Goal: Register for event/course

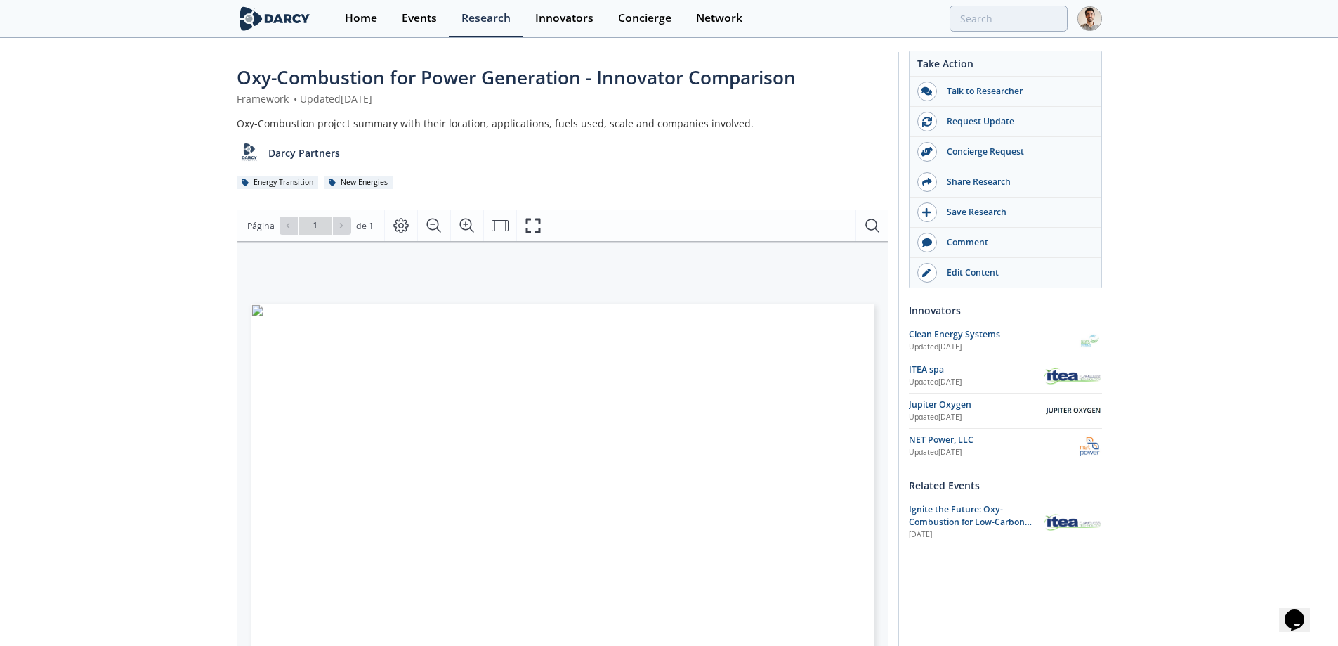
scroll to position [70, 0]
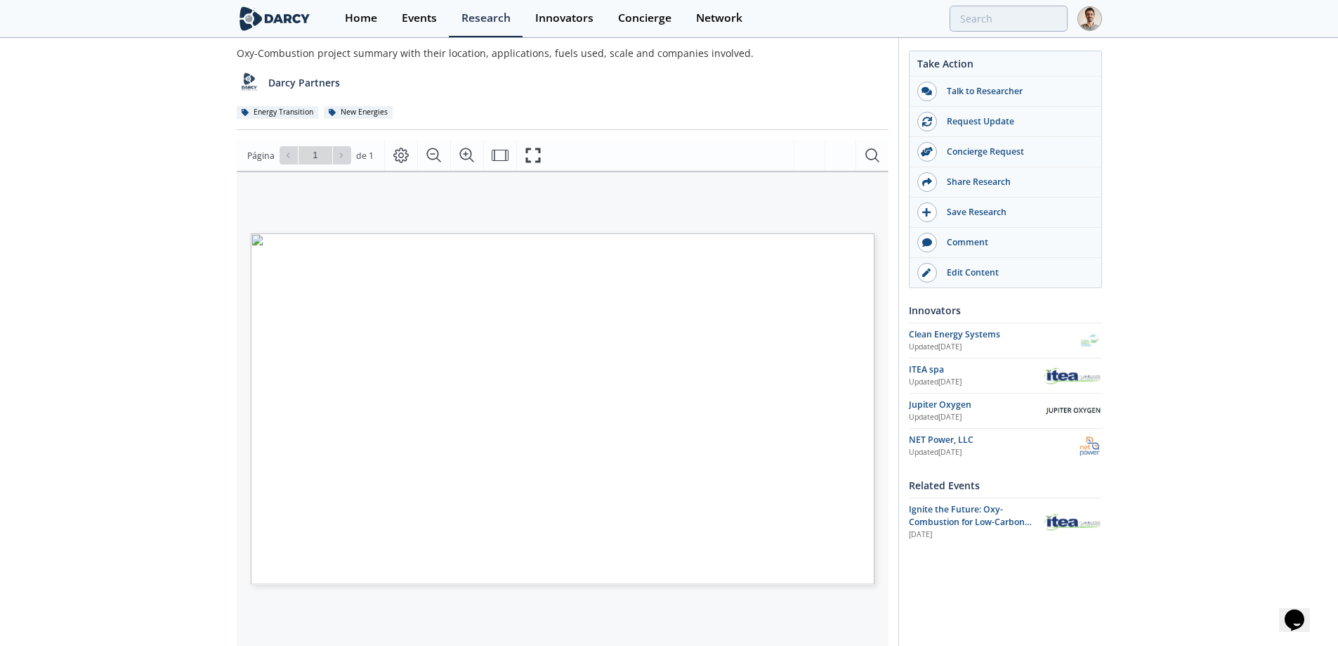
click at [127, 337] on div "Oxy-Combustion for Power Generation - Innovator Comparison Framework • Updated …" at bounding box center [669, 463] width 1338 height 989
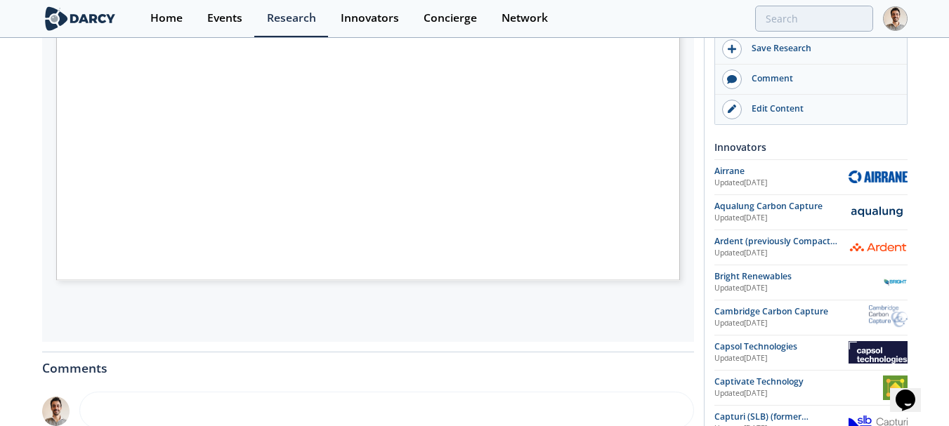
scroll to position [245, 0]
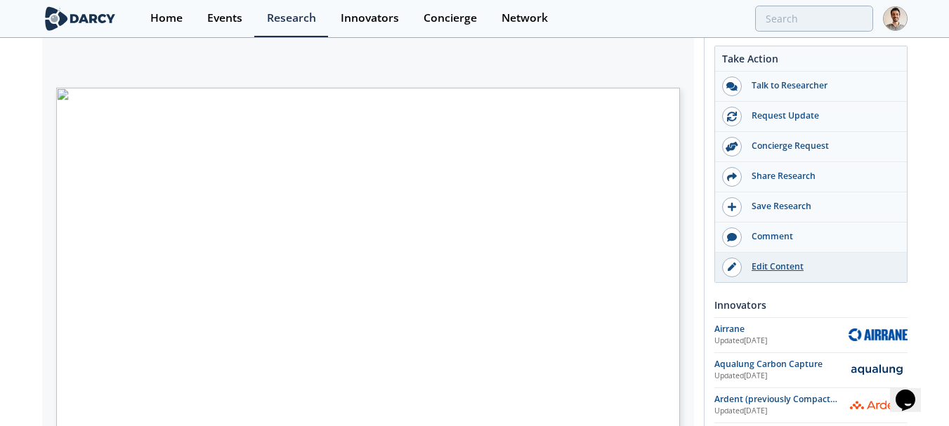
click at [767, 264] on div "Edit Content" at bounding box center [820, 267] width 157 height 13
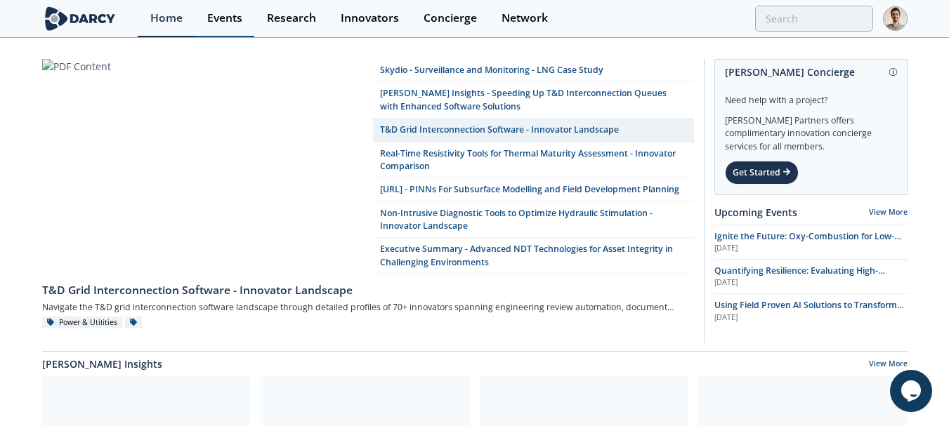
click at [221, 21] on div "Events" at bounding box center [224, 18] width 35 height 11
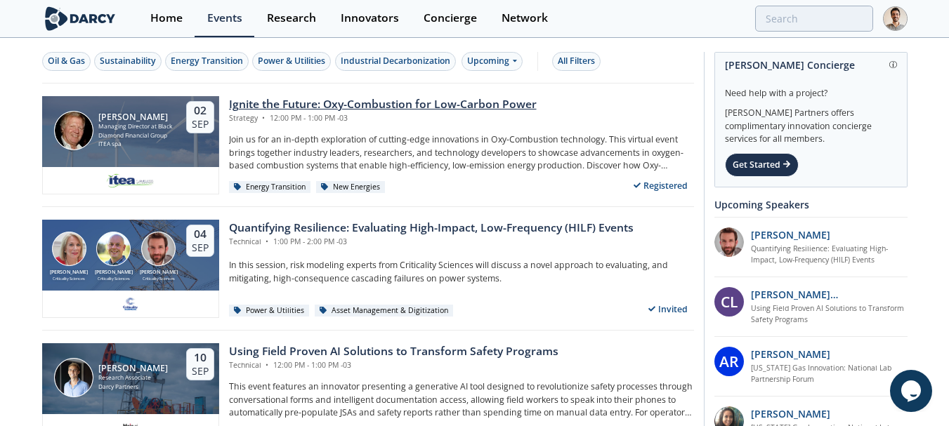
click at [417, 98] on div "Ignite the Future: Oxy-Combustion for Low-Carbon Power" at bounding box center [383, 104] width 308 height 17
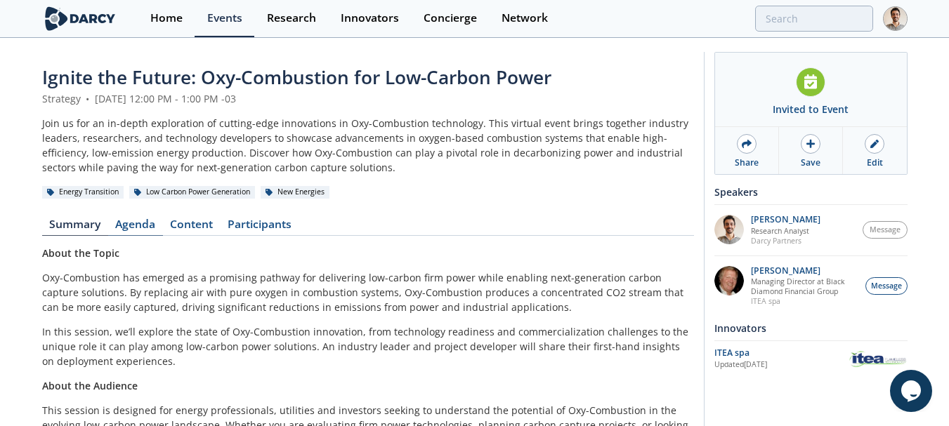
click at [131, 233] on link "Agenda" at bounding box center [135, 227] width 55 height 17
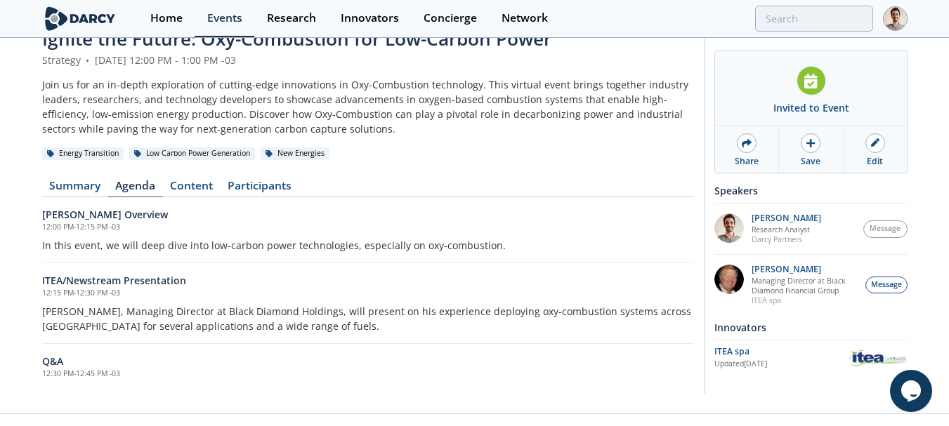
scroll to position [60, 0]
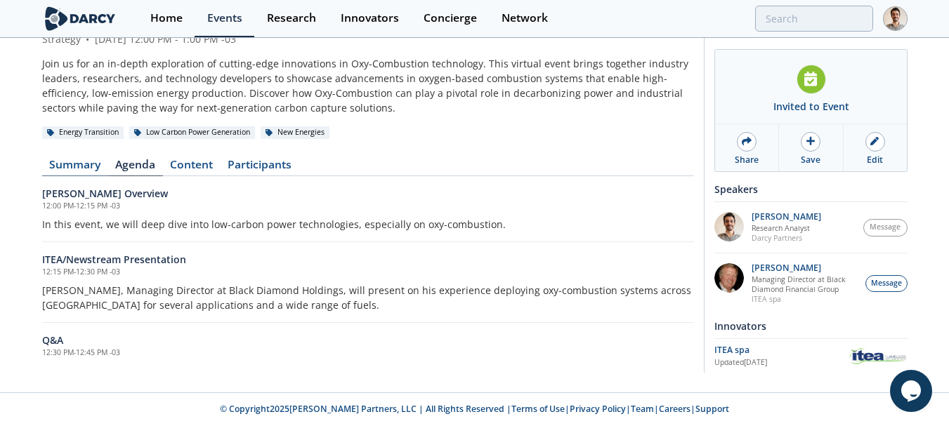
click at [89, 167] on link "Summary" at bounding box center [75, 167] width 66 height 17
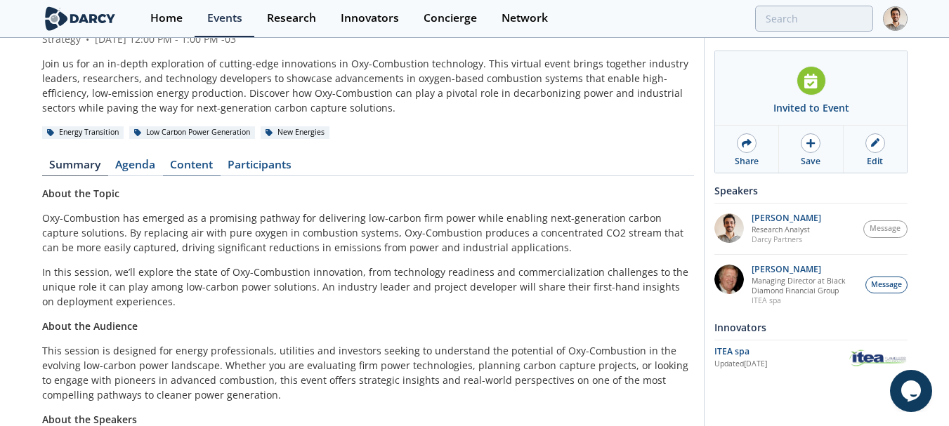
click at [189, 167] on link "Content" at bounding box center [192, 167] width 58 height 17
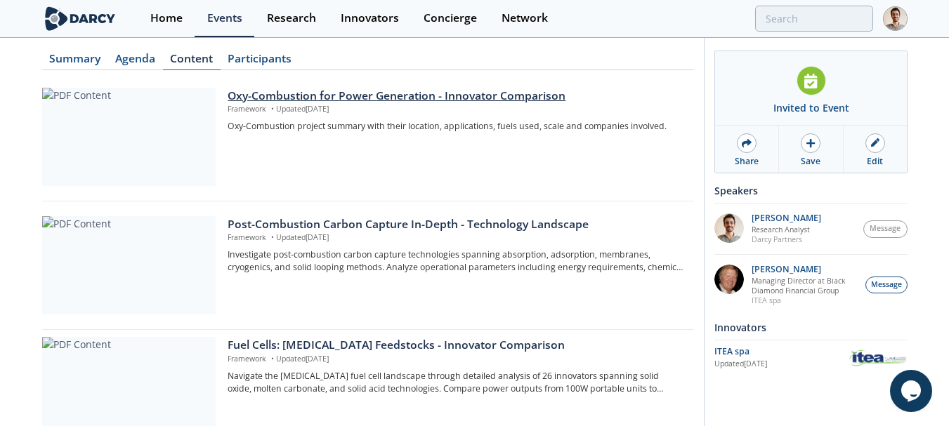
scroll to position [238, 0]
